Goal: Information Seeking & Learning: Learn about a topic

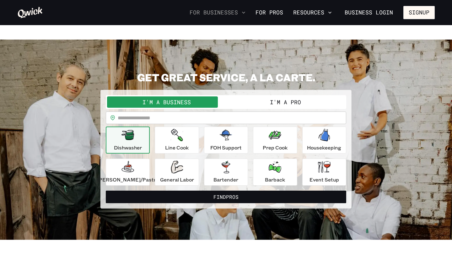
click at [236, 13] on button "For Businesses" at bounding box center [217, 12] width 61 height 11
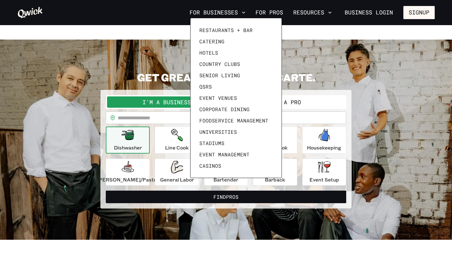
click at [313, 13] on div at bounding box center [226, 127] width 452 height 255
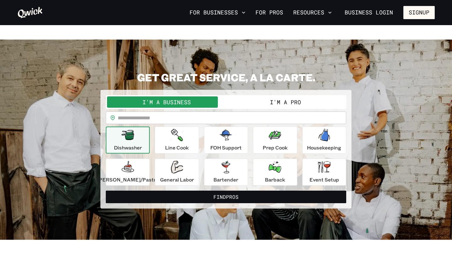
click at [321, 13] on button "Resources" at bounding box center [312, 12] width 44 height 11
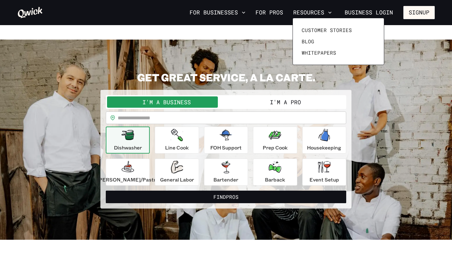
click at [321, 13] on div at bounding box center [226, 127] width 452 height 255
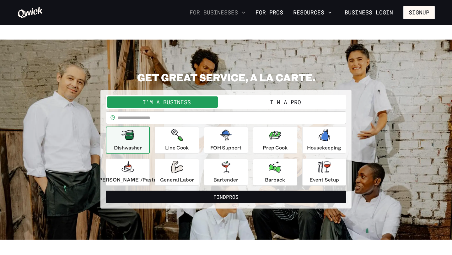
click at [237, 11] on button "For Businesses" at bounding box center [217, 12] width 61 height 11
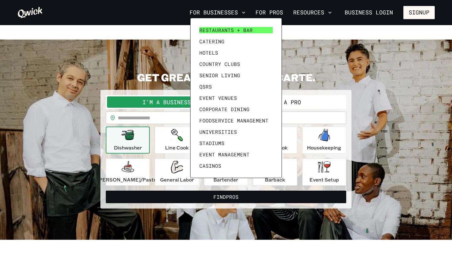
click at [236, 32] on span "Restaurants + Bar" at bounding box center [225, 30] width 53 height 6
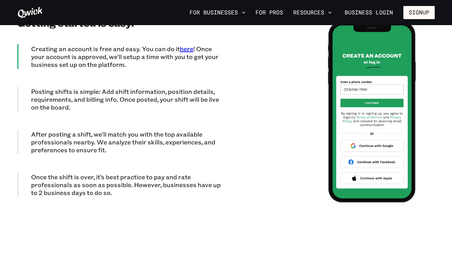
scroll to position [1558, 0]
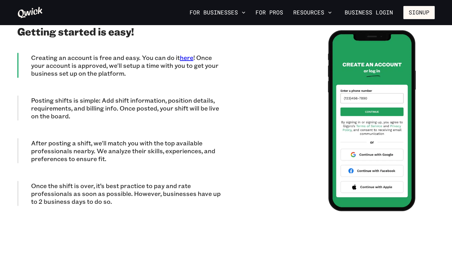
click at [21, 95] on div "Posting shifts is simple: Add shift information, position details, requirements…" at bounding box center [121, 107] width 209 height 25
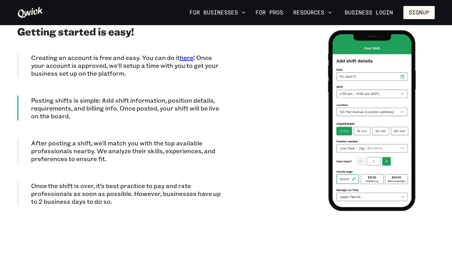
click at [65, 139] on p "After posting a shift, we'll match you with the top available professionals nea…" at bounding box center [128, 151] width 195 height 24
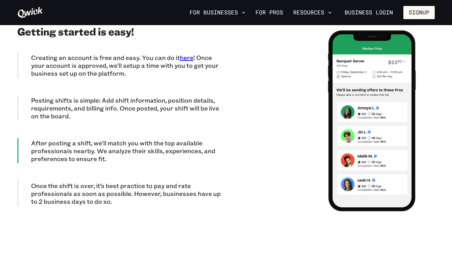
click at [76, 182] on p "Once the shift is over, it’s best practice to pay and rate professionals as soo…" at bounding box center [128, 194] width 195 height 24
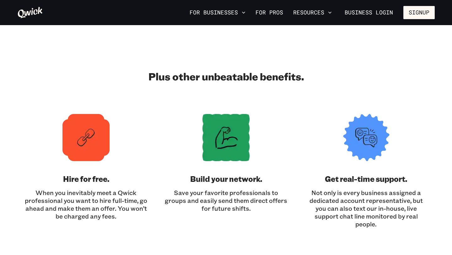
scroll to position [1780, 0]
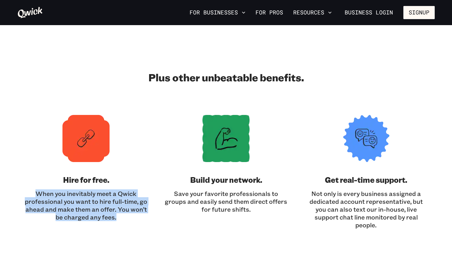
drag, startPoint x: 34, startPoint y: 179, endPoint x: 122, endPoint y: 207, distance: 91.5
click at [122, 207] on section "Plus other unbeatable benefits. Hire for free. When you inevitably meet a Qwick…" at bounding box center [226, 150] width 452 height 220
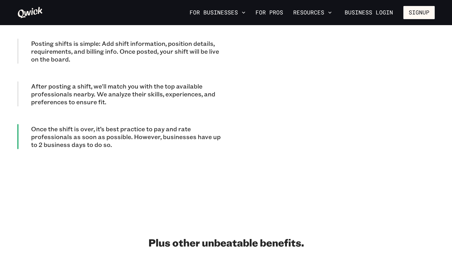
scroll to position [1594, 0]
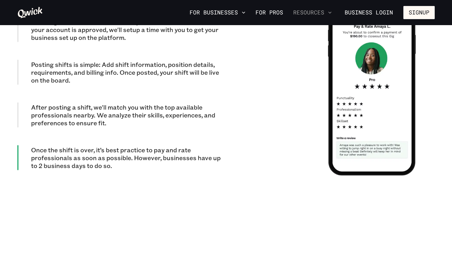
click at [327, 11] on icon "button" at bounding box center [329, 12] width 6 height 6
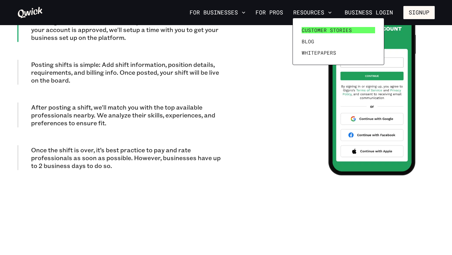
click at [315, 29] on span "Customer stories" at bounding box center [326, 30] width 50 height 6
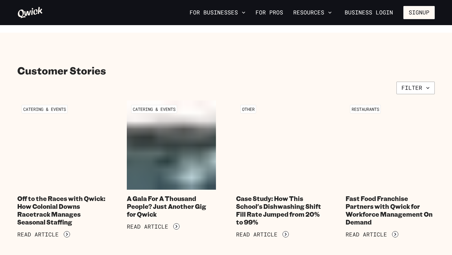
scroll to position [11, 0]
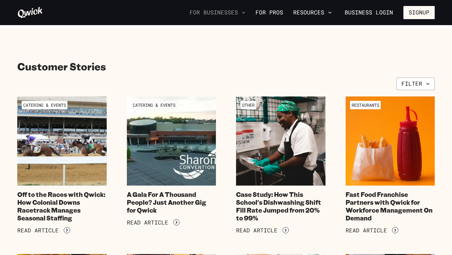
click at [228, 13] on button "For Businesses" at bounding box center [217, 12] width 61 height 11
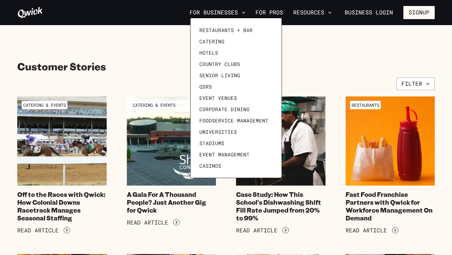
click at [281, 15] on div at bounding box center [226, 127] width 452 height 255
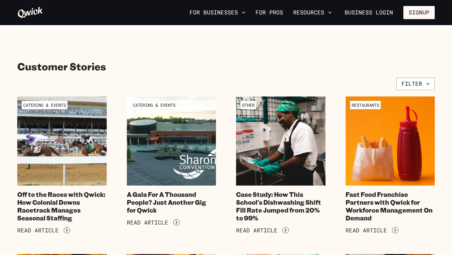
click at [281, 12] on link "For Pros" at bounding box center [269, 12] width 33 height 11
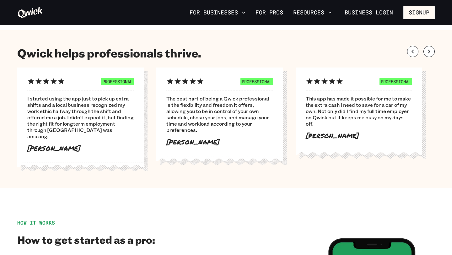
scroll to position [516, 0]
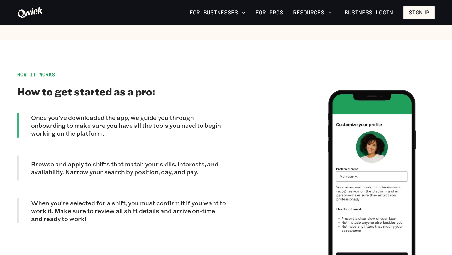
click at [158, 160] on p "Browse and apply to shifts that match your skills, interests, and availability.…" at bounding box center [128, 168] width 195 height 16
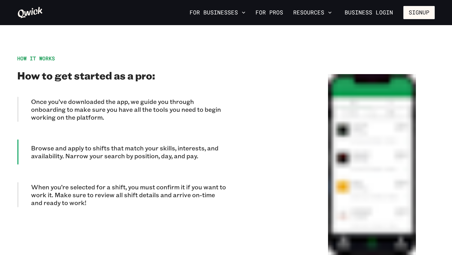
scroll to position [533, 0]
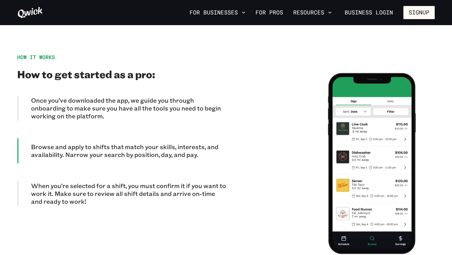
click at [139, 182] on p "When you’re selected for a shift, you must confirm it if you want to work it. M…" at bounding box center [128, 194] width 195 height 24
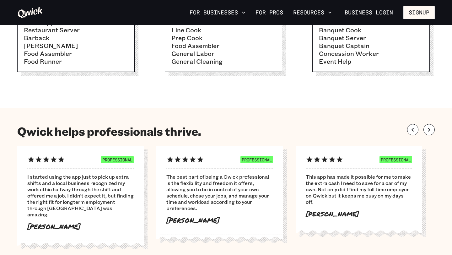
scroll to position [0, 0]
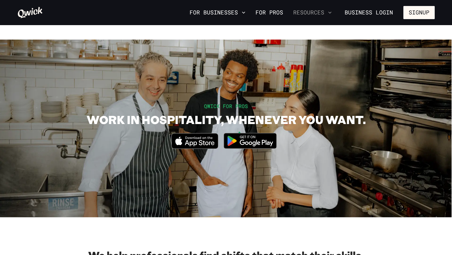
click at [320, 11] on button "Resources" at bounding box center [312, 12] width 44 height 11
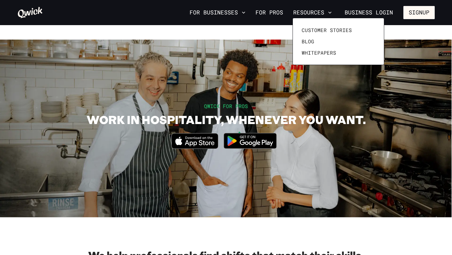
click at [282, 12] on div at bounding box center [226, 127] width 452 height 255
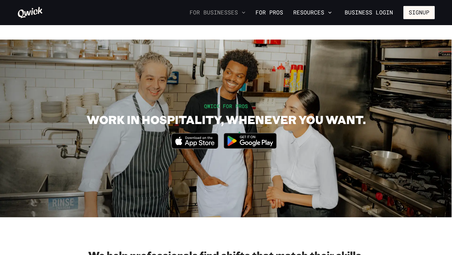
click at [219, 13] on button "For Businesses" at bounding box center [217, 12] width 61 height 11
